Goal: Information Seeking & Learning: Learn about a topic

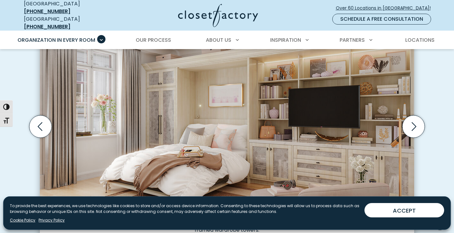
scroll to position [191, 0]
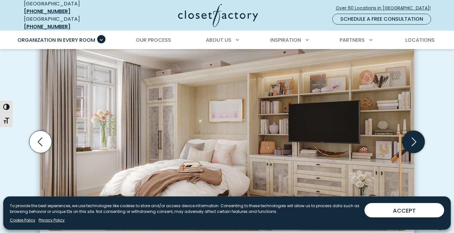
click at [412, 140] on icon "Next slide" at bounding box center [413, 142] width 22 height 22
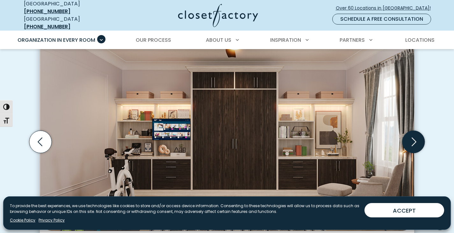
click at [412, 140] on icon "Next slide" at bounding box center [413, 142] width 22 height 22
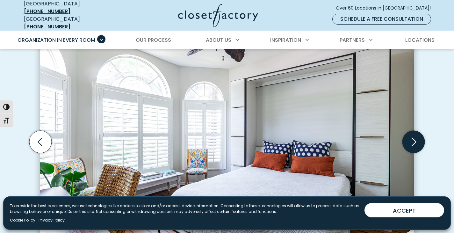
click at [415, 138] on icon "Next slide" at bounding box center [414, 141] width 5 height 9
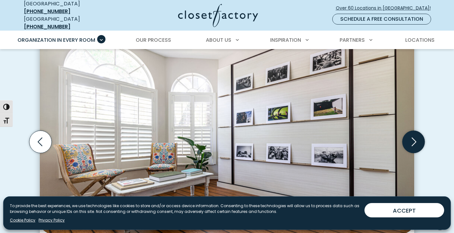
click at [415, 138] on icon "Next slide" at bounding box center [414, 141] width 5 height 9
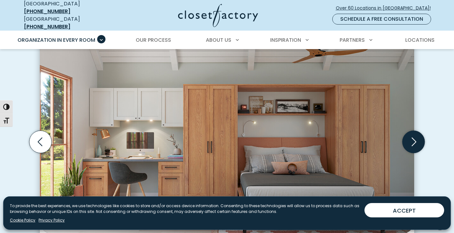
click at [415, 138] on icon "Next slide" at bounding box center [414, 141] width 5 height 9
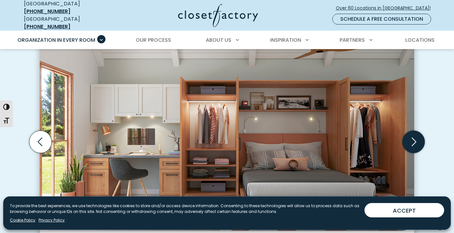
click at [416, 139] on icon "Next slide" at bounding box center [413, 142] width 22 height 22
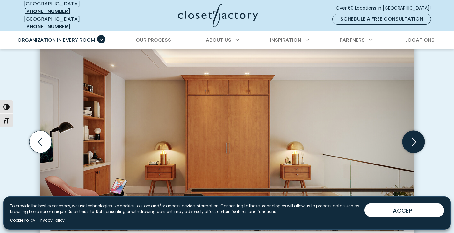
click at [414, 139] on icon "Next slide" at bounding box center [413, 142] width 22 height 22
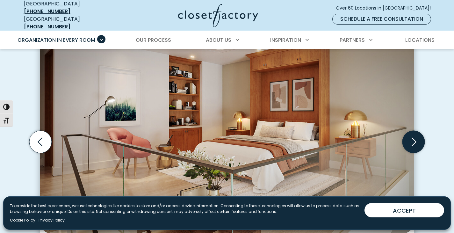
click at [414, 139] on icon "Next slide" at bounding box center [414, 141] width 5 height 9
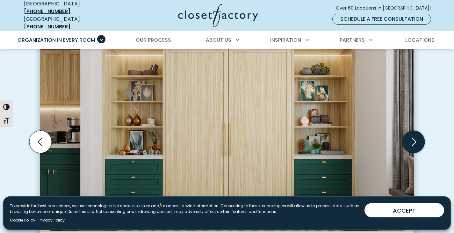
click at [414, 139] on icon "Next slide" at bounding box center [414, 141] width 5 height 9
